Goal: Transaction & Acquisition: Obtain resource

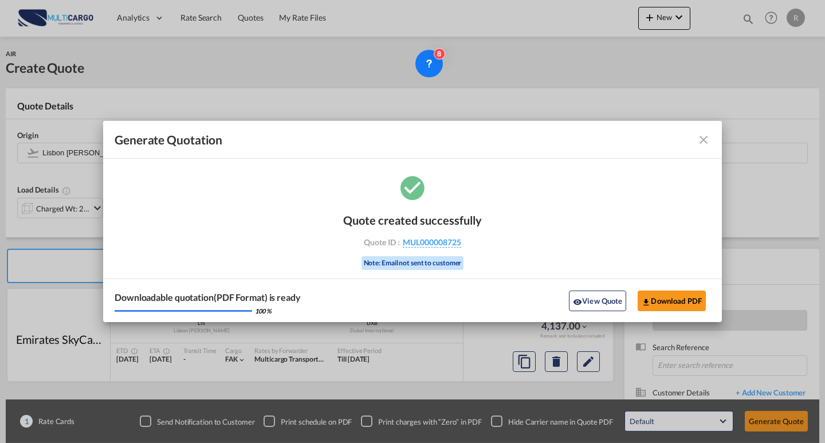
scroll to position [57, 0]
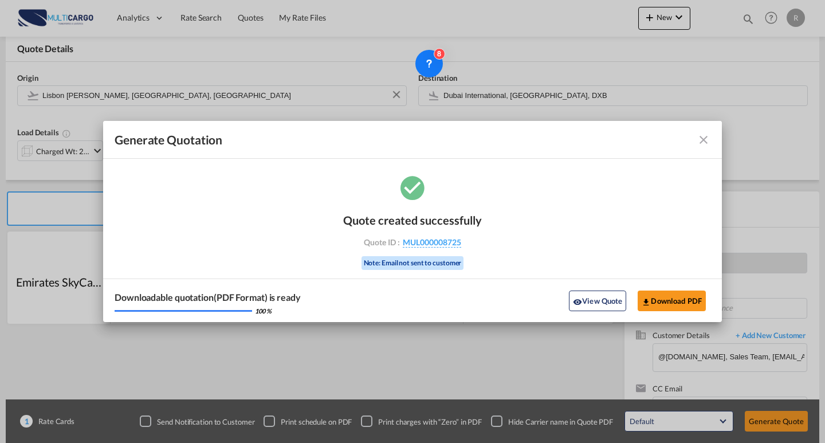
click at [700, 139] on md-icon "icon-close fg-AAA8AD cursor m-0" at bounding box center [704, 140] width 14 height 14
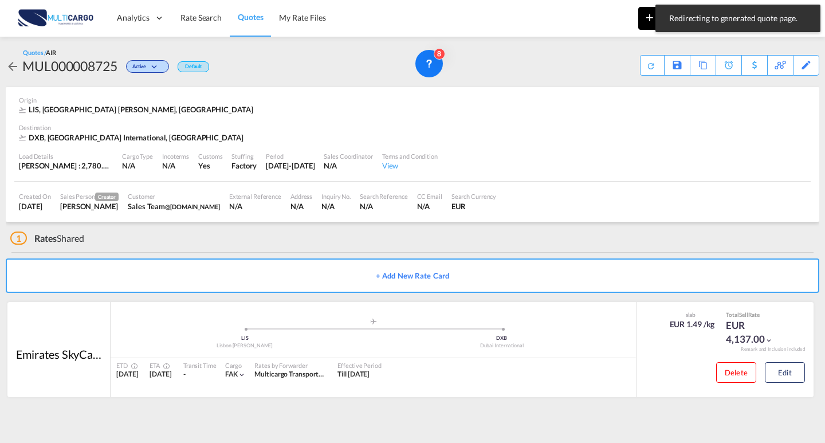
click at [645, 21] on md-icon "icon-plus 400-fg" at bounding box center [650, 17] width 14 height 14
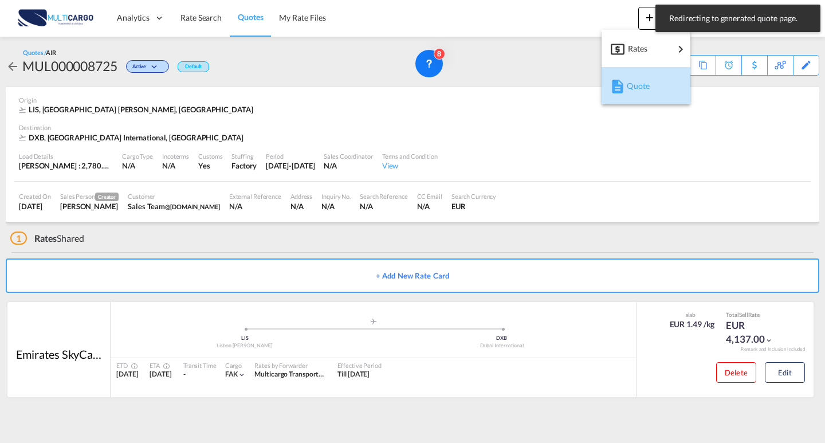
click at [614, 99] on div "button" at bounding box center [616, 86] width 10 height 29
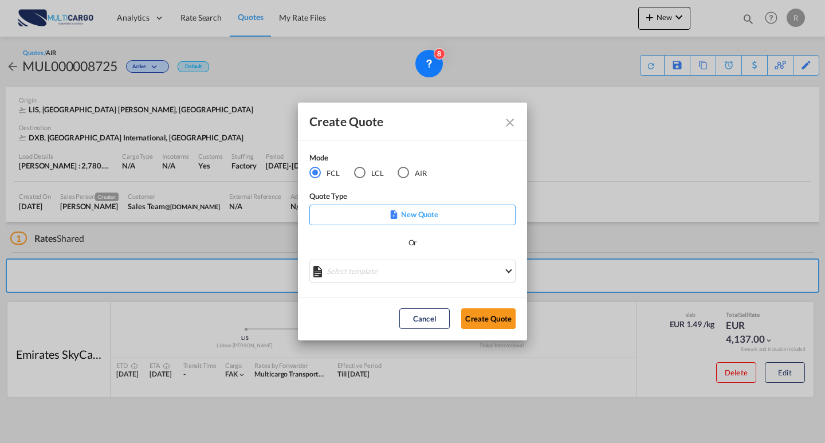
click at [410, 172] on md-radio-button "AIR" at bounding box center [412, 172] width 29 height 13
click at [426, 274] on div "Create QuoteModeFCL LCLAIR ..." at bounding box center [412, 273] width 206 height 26
click at [425, 273] on md-select "Select template EXP EXW AIR 09/2025 [PERSON_NAME] | [DATE] IMP_DAP_AIR <500KG -…" at bounding box center [412, 271] width 206 height 23
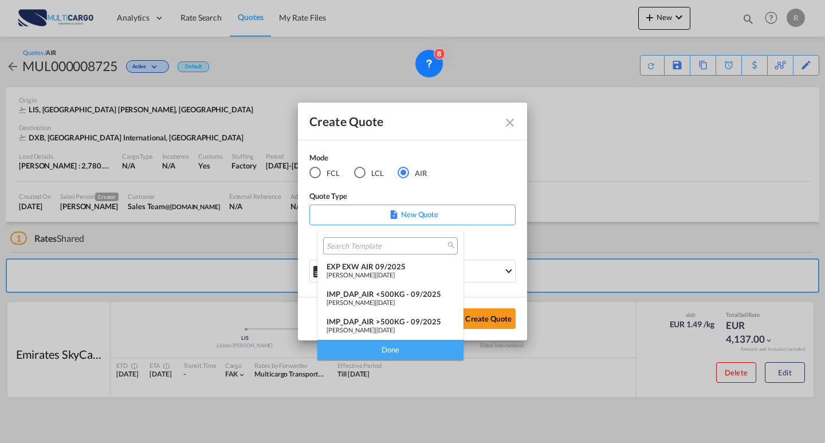
click at [395, 273] on span "[DATE]" at bounding box center [385, 274] width 18 height 7
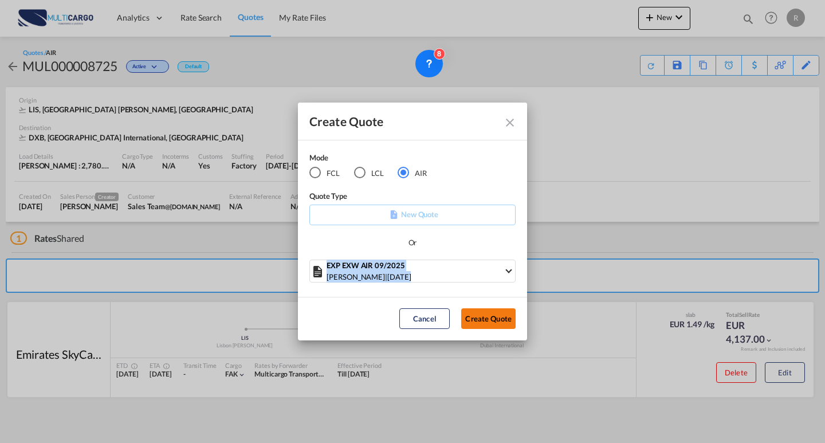
click at [478, 313] on button "Create Quote" at bounding box center [488, 318] width 54 height 21
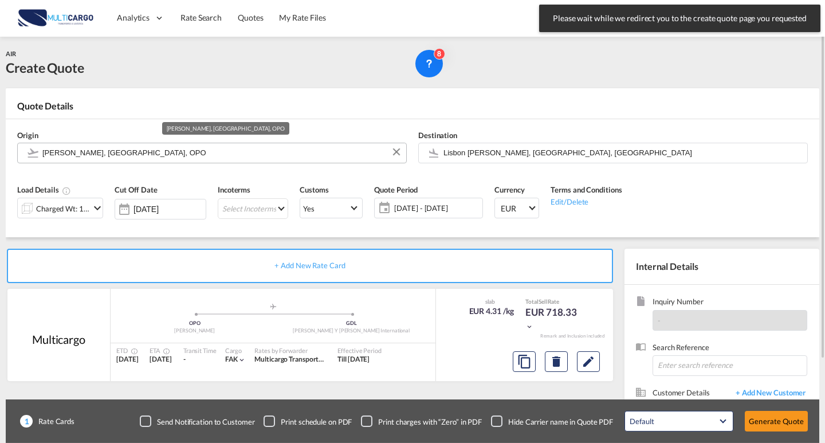
click at [189, 159] on input "[PERSON_NAME], [GEOGRAPHIC_DATA], OPO" at bounding box center [221, 153] width 358 height 20
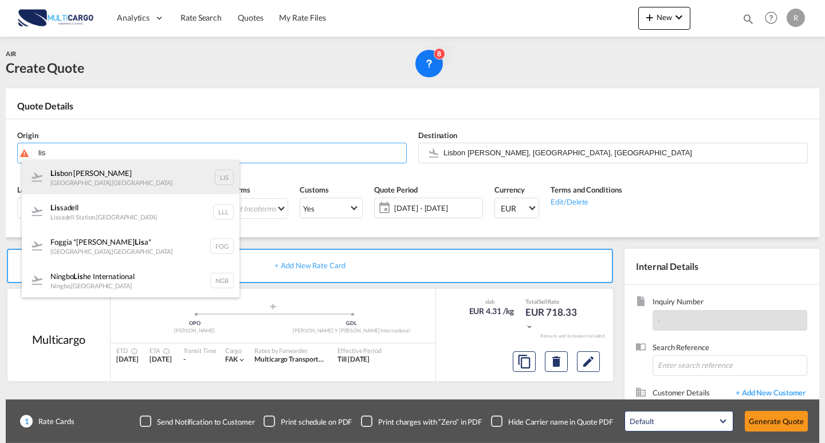
click at [143, 174] on div "Lis bon [PERSON_NAME] [GEOGRAPHIC_DATA] , [GEOGRAPHIC_DATA] LIS" at bounding box center [131, 177] width 218 height 34
type input "Lisbon [PERSON_NAME], [GEOGRAPHIC_DATA], [GEOGRAPHIC_DATA]"
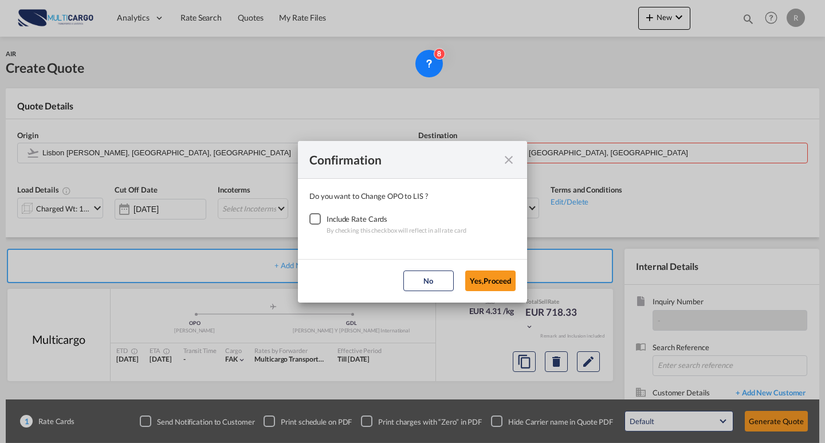
click at [318, 218] on div "Checkbox No Ink" at bounding box center [314, 218] width 11 height 11
click at [487, 282] on button "Yes,Proceed" at bounding box center [490, 280] width 50 height 21
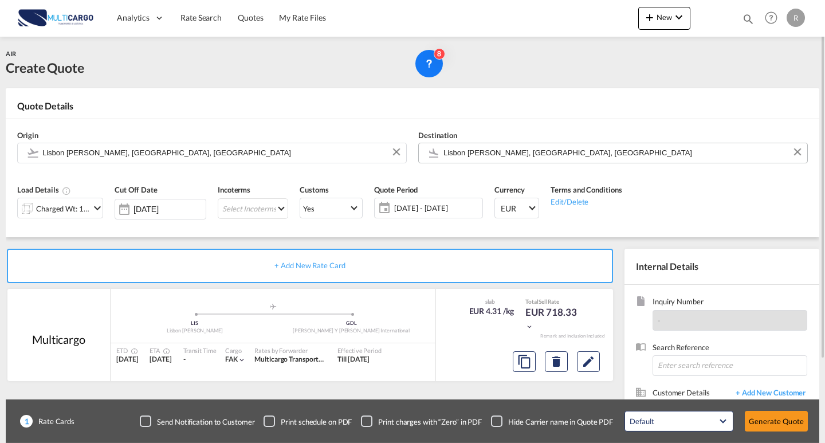
click at [529, 155] on input "Lisbon [PERSON_NAME], [GEOGRAPHIC_DATA], [GEOGRAPHIC_DATA]" at bounding box center [622, 153] width 358 height 20
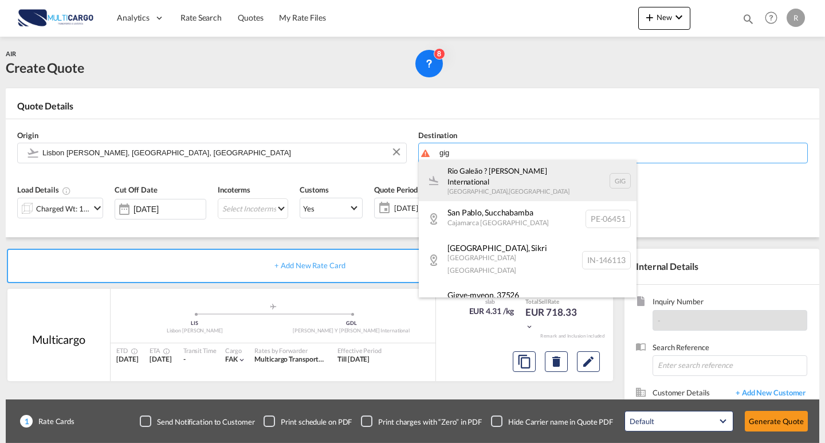
click at [493, 174] on div "Rio Galeão ? [PERSON_NAME] International [GEOGRAPHIC_DATA] , [GEOGRAPHIC_DATA] …" at bounding box center [528, 180] width 218 height 41
type input "Rio Galeão ? [PERSON_NAME] International, [GEOGRAPHIC_DATA], GIG"
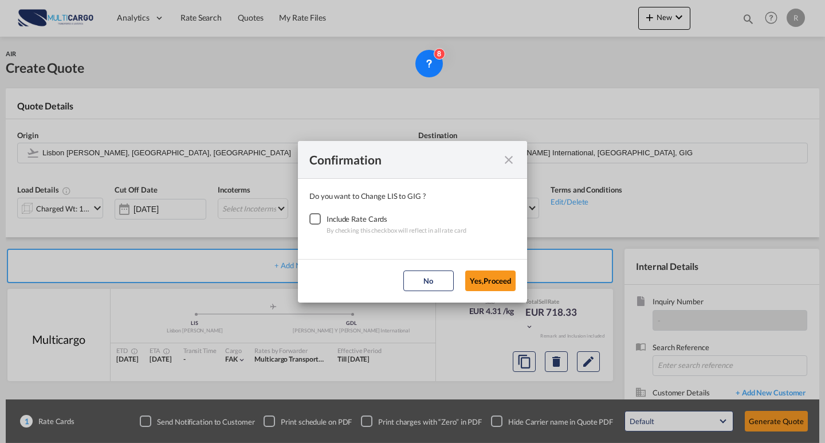
click at [338, 222] on div "Include Rate Cards" at bounding box center [397, 218] width 140 height 11
click at [319, 221] on div "Checkbox No Ink" at bounding box center [314, 218] width 11 height 11
click at [474, 273] on button "Yes,Proceed" at bounding box center [490, 280] width 50 height 21
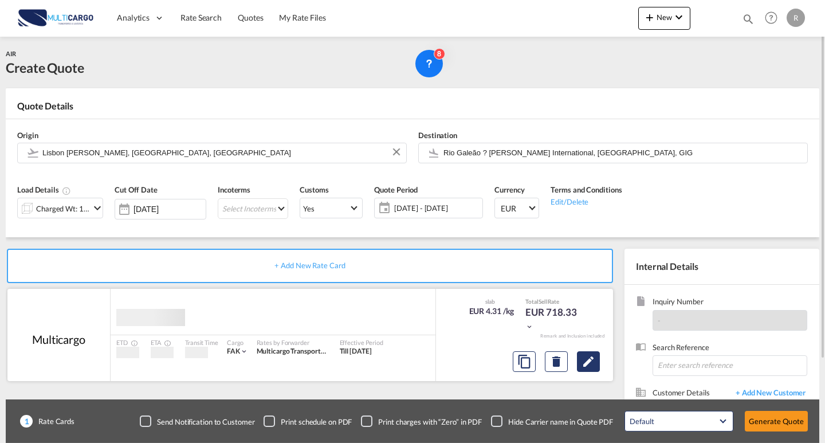
click at [583, 355] on md-icon "Edit" at bounding box center [589, 362] width 14 height 14
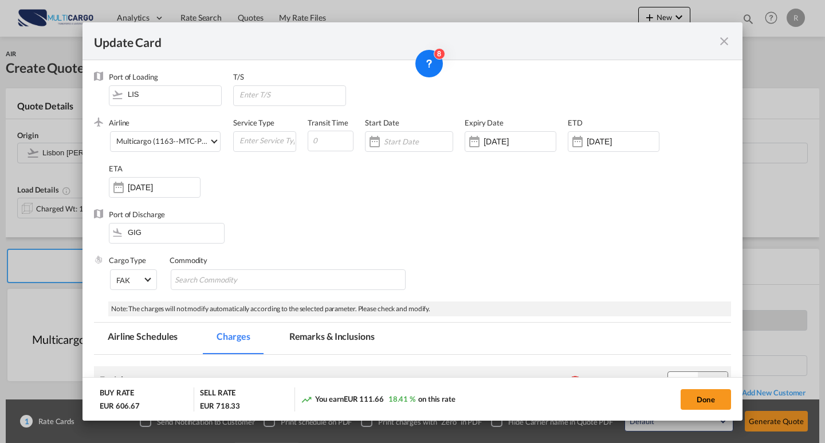
click at [727, 217] on md-dialog-content "Port of Loading LIS T/S .a{fill:#aaa8ad;} Airline Multicargo (1163--MTC-PT / -)…" at bounding box center [412, 240] width 660 height 361
click at [732, 38] on div "Update Card" at bounding box center [412, 41] width 660 height 38
click at [706, 45] on div "Update Card" at bounding box center [405, 41] width 623 height 14
click at [730, 38] on md-icon "icon-close fg-AAA8AD m-0 pointer" at bounding box center [724, 41] width 14 height 14
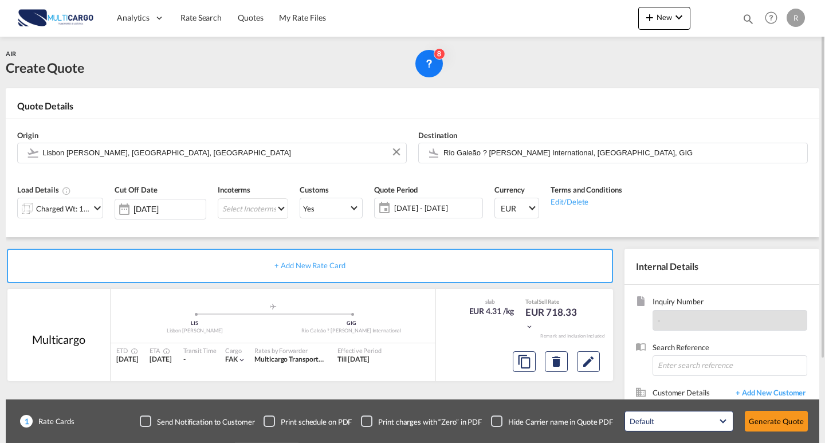
click at [49, 208] on div "Charged Wt: 166.67 KG" at bounding box center [63, 209] width 54 height 16
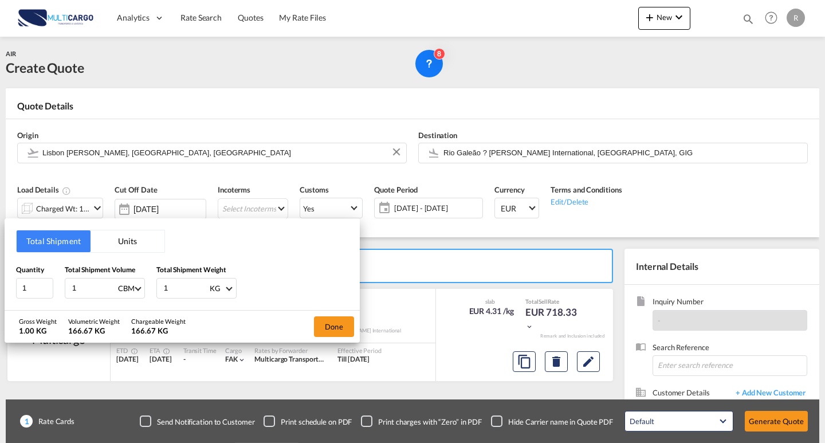
click at [134, 250] on button "Units" at bounding box center [128, 241] width 74 height 22
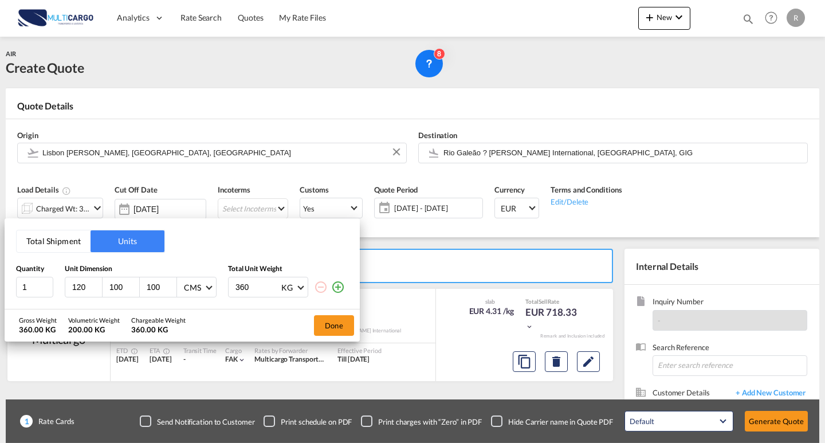
drag, startPoint x: 87, startPoint y: 286, endPoint x: 11, endPoint y: 285, distance: 76.2
click at [11, 285] on div "Total Shipment Units Quantity Unit Dimension Total Unit Weight 1 120 100 100 CM…" at bounding box center [182, 263] width 355 height 91
drag, startPoint x: 114, startPoint y: 285, endPoint x: 96, endPoint y: 284, distance: 18.4
click at [96, 284] on div "120 100 100 CMS CMS Inches" at bounding box center [141, 287] width 152 height 21
type input "44"
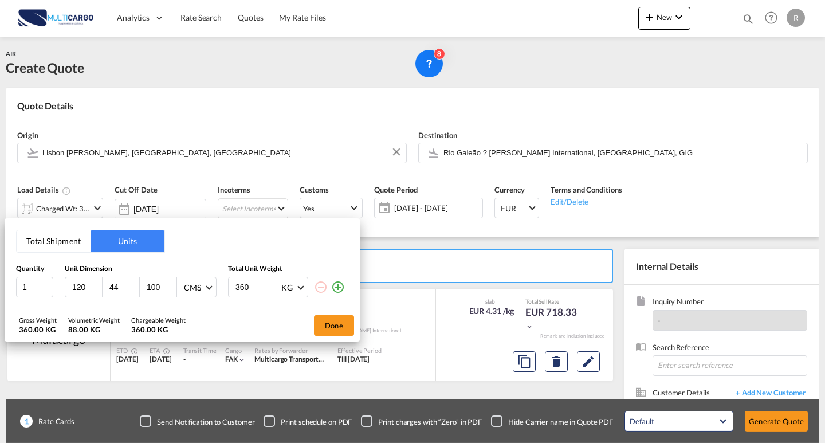
drag, startPoint x: 160, startPoint y: 290, endPoint x: 131, endPoint y: 289, distance: 29.3
click at [131, 289] on div "120 44 100 CMS CMS Inches" at bounding box center [141, 287] width 152 height 21
type input "60"
drag, startPoint x: 226, startPoint y: 283, endPoint x: 215, endPoint y: 281, distance: 11.6
click at [211, 281] on div "1 120 44 60 CMS CMS Inches 360 KG KG LB" at bounding box center [182, 287] width 332 height 21
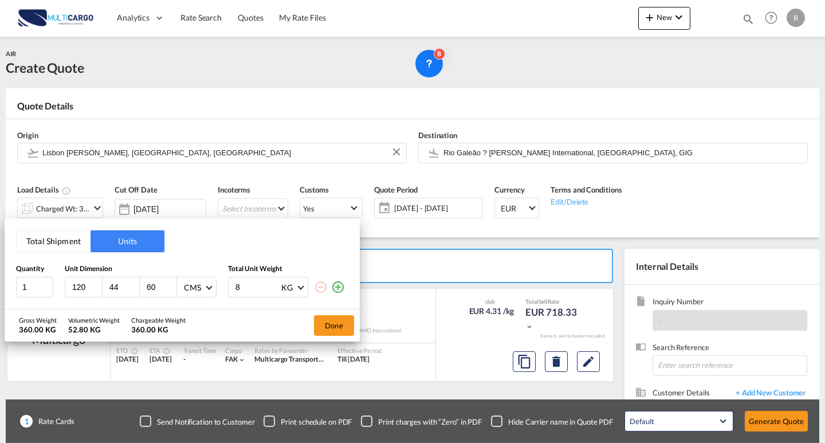
type input "83"
click at [319, 323] on button "Done" at bounding box center [334, 325] width 40 height 21
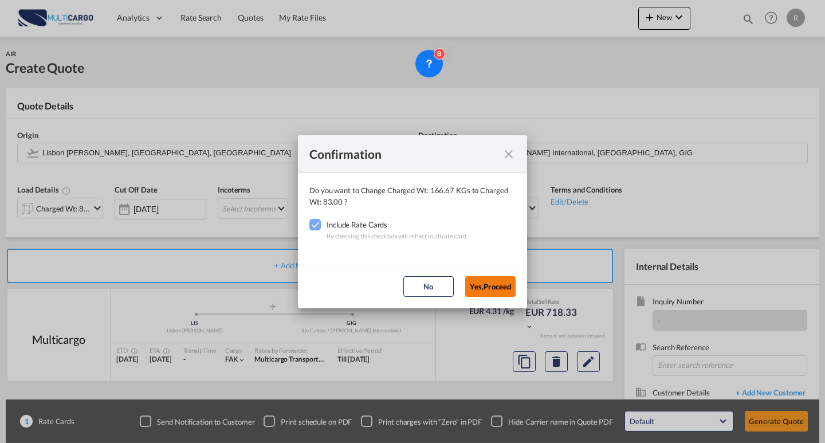
click at [484, 284] on button "Yes,Proceed" at bounding box center [490, 286] width 50 height 21
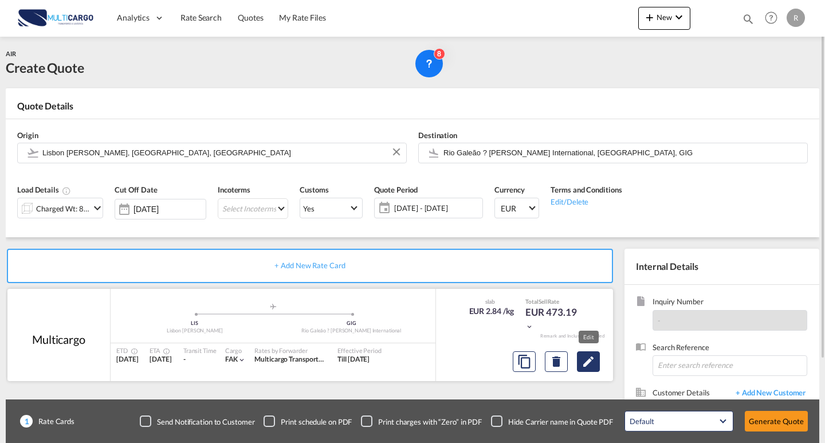
click at [586, 356] on md-icon "Edit" at bounding box center [589, 362] width 14 height 14
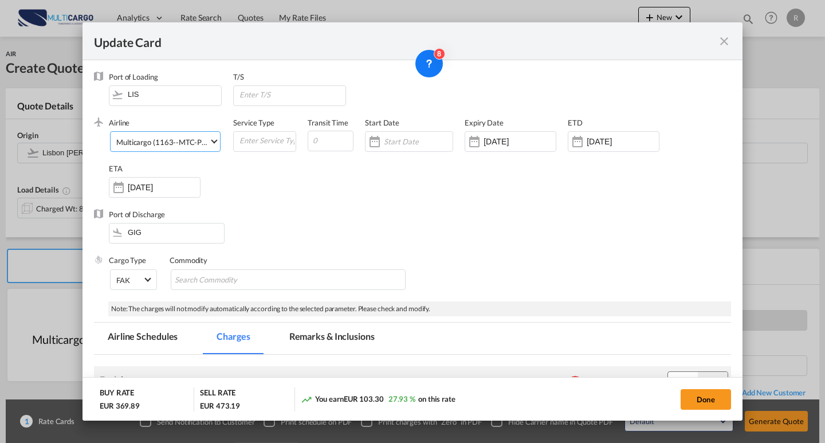
click at [188, 144] on div "Multicargo (1163--MTC-PT / -)" at bounding box center [166, 141] width 101 height 9
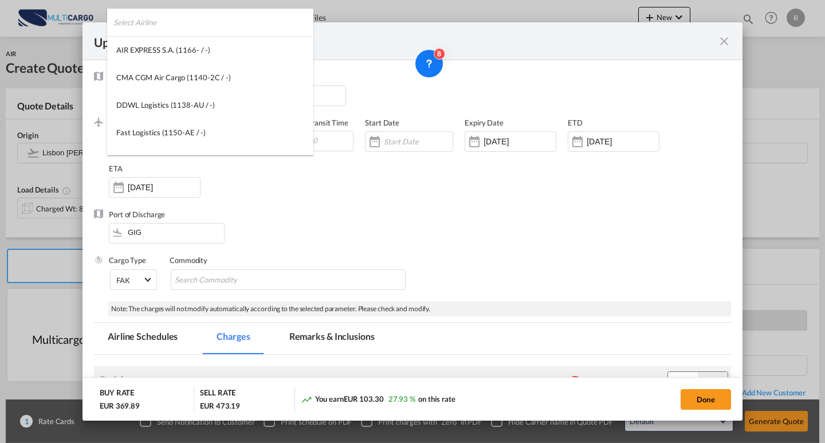
click at [188, 25] on input "search" at bounding box center [213, 22] width 200 height 27
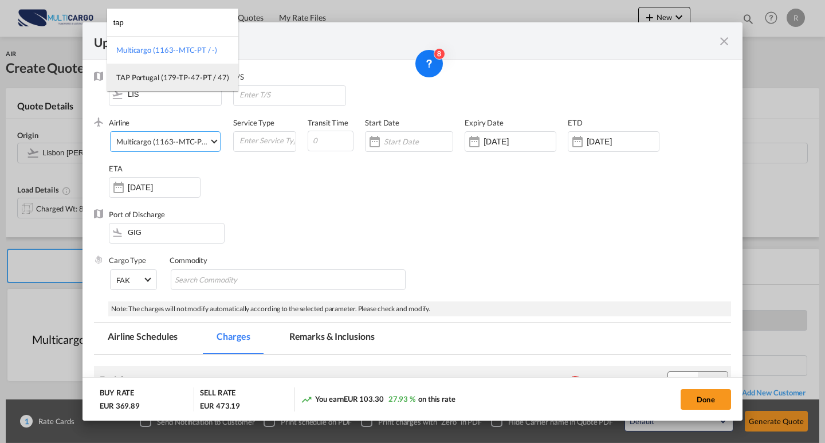
type input "tap"
click at [182, 78] on div "TAP Portugal (179-TP-47-PT / 47)" at bounding box center [172, 77] width 113 height 10
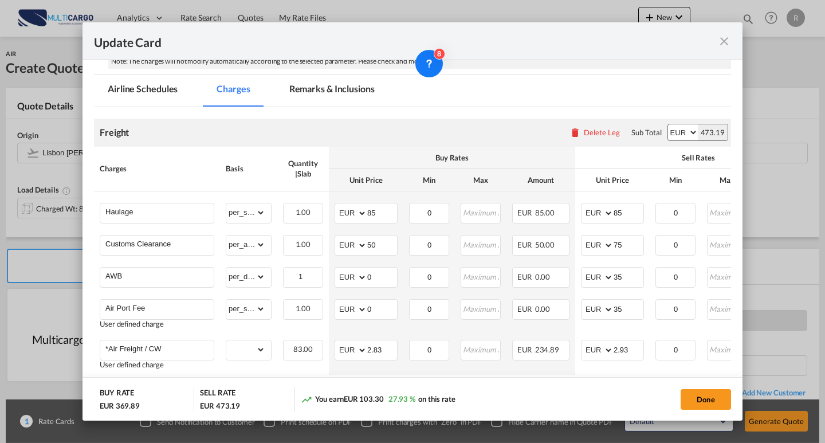
scroll to position [319, 0]
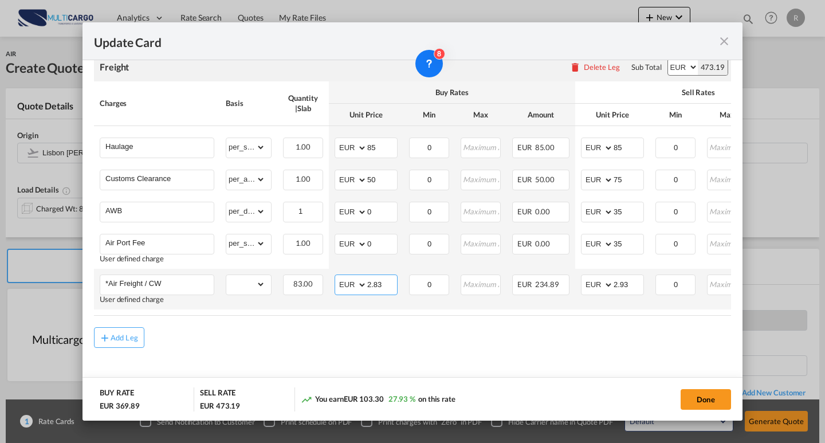
drag, startPoint x: 392, startPoint y: 285, endPoint x: 345, endPoint y: 284, distance: 47.0
click at [346, 285] on md-input-container "AED AFN ALL AMD ANG AOA ARS AUD AWG AZN BAM BBD BDT BGN BHD BIF BMD BND [PERSON…" at bounding box center [366, 284] width 63 height 21
type input "3.9"
drag, startPoint x: 613, startPoint y: 283, endPoint x: 572, endPoint y: 280, distance: 41.3
click at [572, 280] on tr "*Air Freight / CW User defined charge Please Enter Already Exists gross_weight …" at bounding box center [500, 289] width 812 height 41
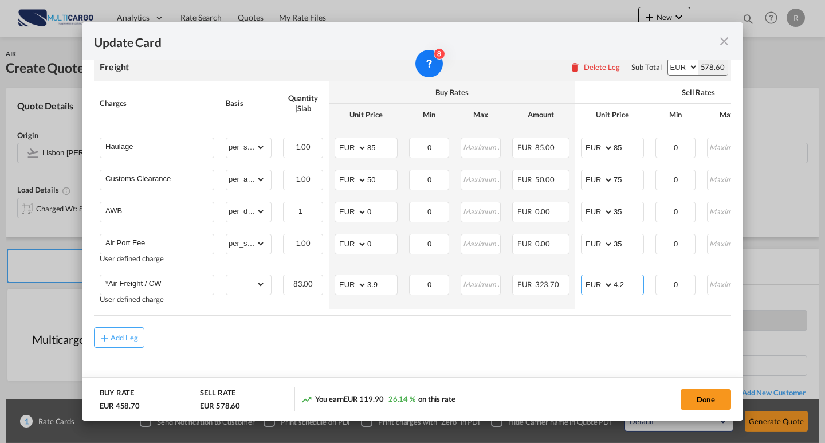
type input "4.2"
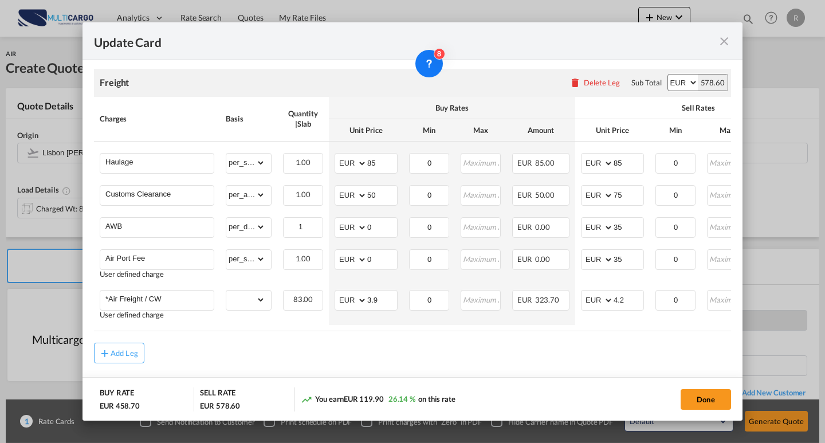
scroll to position [285, 0]
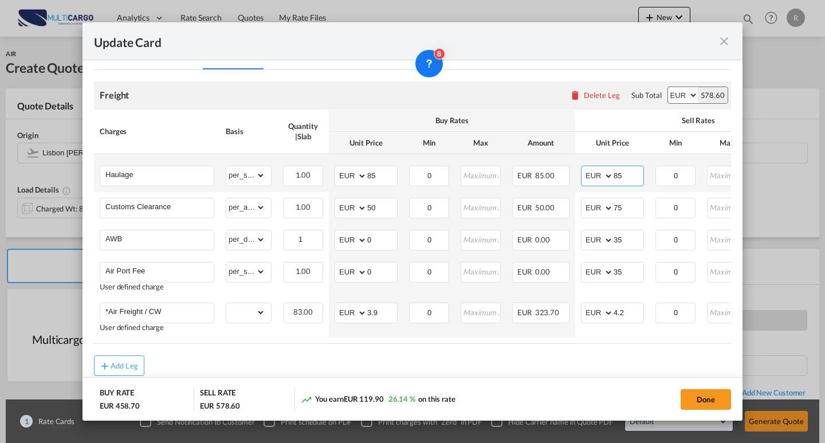
drag, startPoint x: 626, startPoint y: 178, endPoint x: 610, endPoint y: 181, distance: 16.4
click at [564, 175] on tr "Haulage Please Enter Already Exists gross_weight volumetric_weight per_shipment…" at bounding box center [500, 173] width 812 height 38
type input "120"
click at [697, 396] on button "Done" at bounding box center [706, 399] width 50 height 21
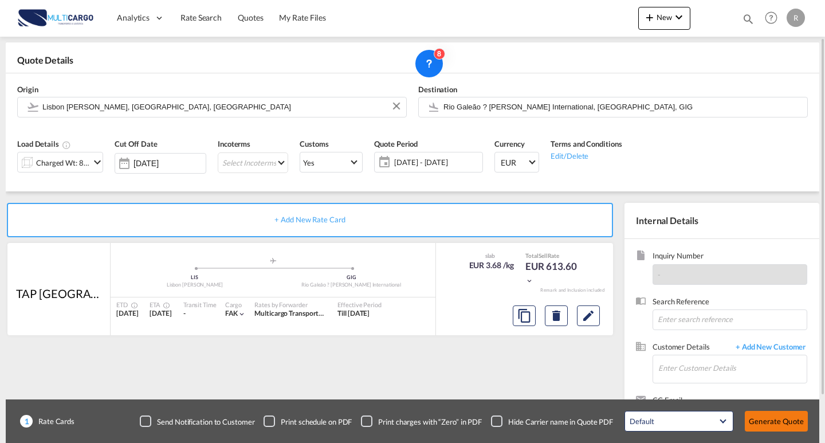
click at [757, 415] on button "Generate Quote" at bounding box center [776, 421] width 63 height 21
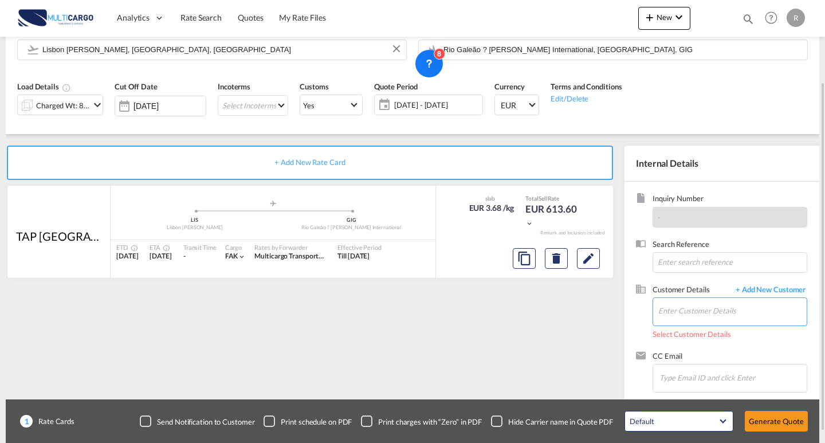
click at [671, 308] on input "Enter Customer Details" at bounding box center [732, 311] width 148 height 26
paste input "HIS Pricing <[EMAIL_ADDRESS][DOMAIN_NAME]>"
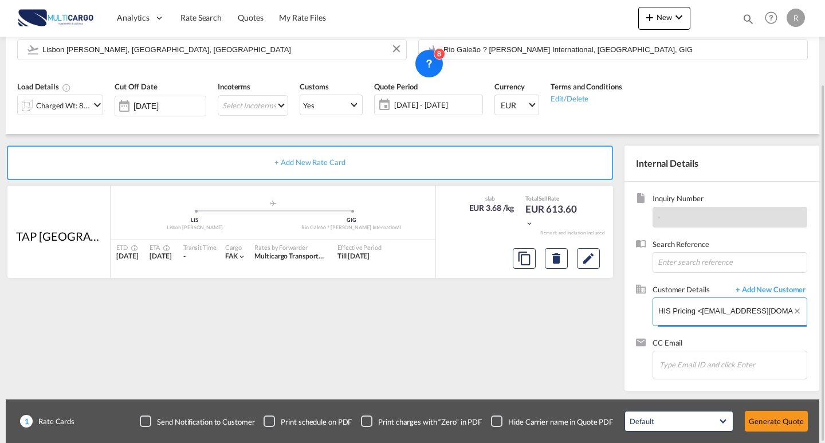
drag, startPoint x: 701, startPoint y: 312, endPoint x: 612, endPoint y: 301, distance: 88.8
click at [612, 301] on div "+ Add New Rate Card TAP [GEOGRAPHIC_DATA] added by you .a{fill:#aaa8ad;} .a{fil…" at bounding box center [413, 262] width 814 height 257
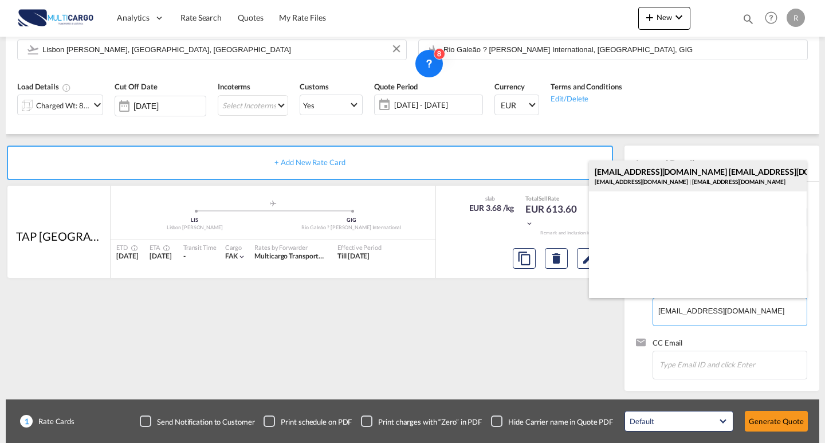
click at [682, 184] on div "[EMAIL_ADDRESS][DOMAIN_NAME] [EMAIL_ADDRESS][DOMAIN_NAME] [EMAIL_ADDRESS][DOMAI…" at bounding box center [698, 175] width 218 height 31
type input "[EMAIL_ADDRESS][DOMAIN_NAME], [EMAIL_ADDRESS][DOMAIN_NAME] [EMAIL_ADDRESS][DOMA…"
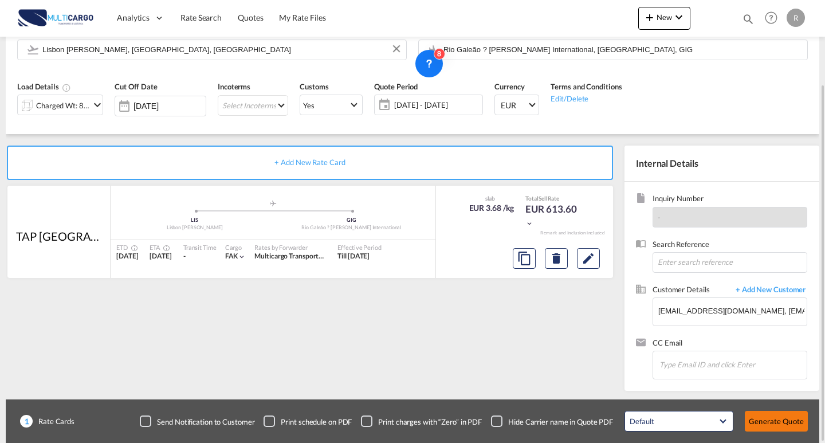
click at [776, 425] on button "Generate Quote" at bounding box center [776, 421] width 63 height 21
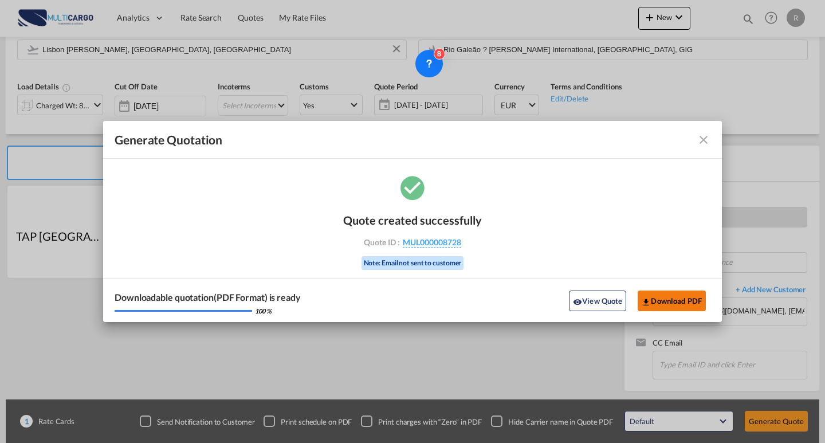
click at [657, 293] on button "Download PDF" at bounding box center [672, 300] width 68 height 21
